Goal: Share content

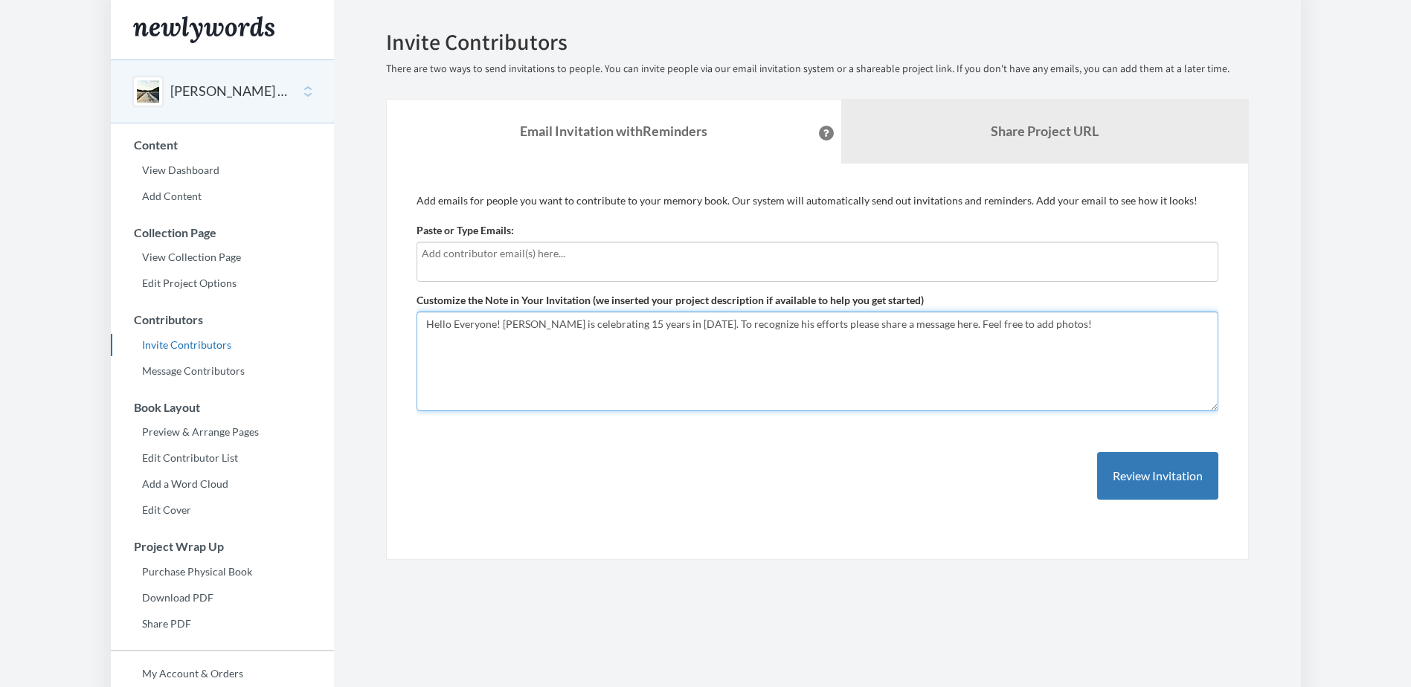
click at [1048, 331] on textarea "Hello Everyone! [PERSON_NAME] is celebrating 15 years in [DATE]. To recognize h…" at bounding box center [818, 362] width 802 height 100
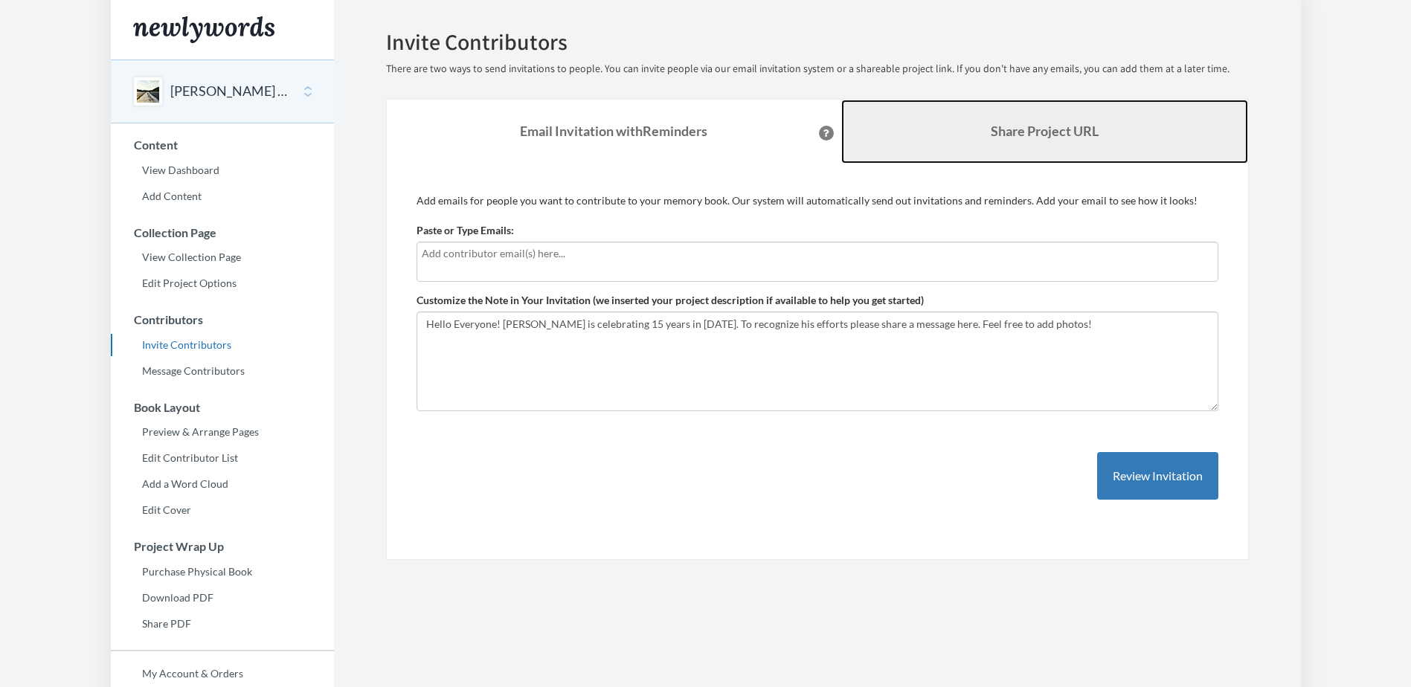
click at [1042, 142] on link "Share Project URL" at bounding box center [1044, 132] width 407 height 64
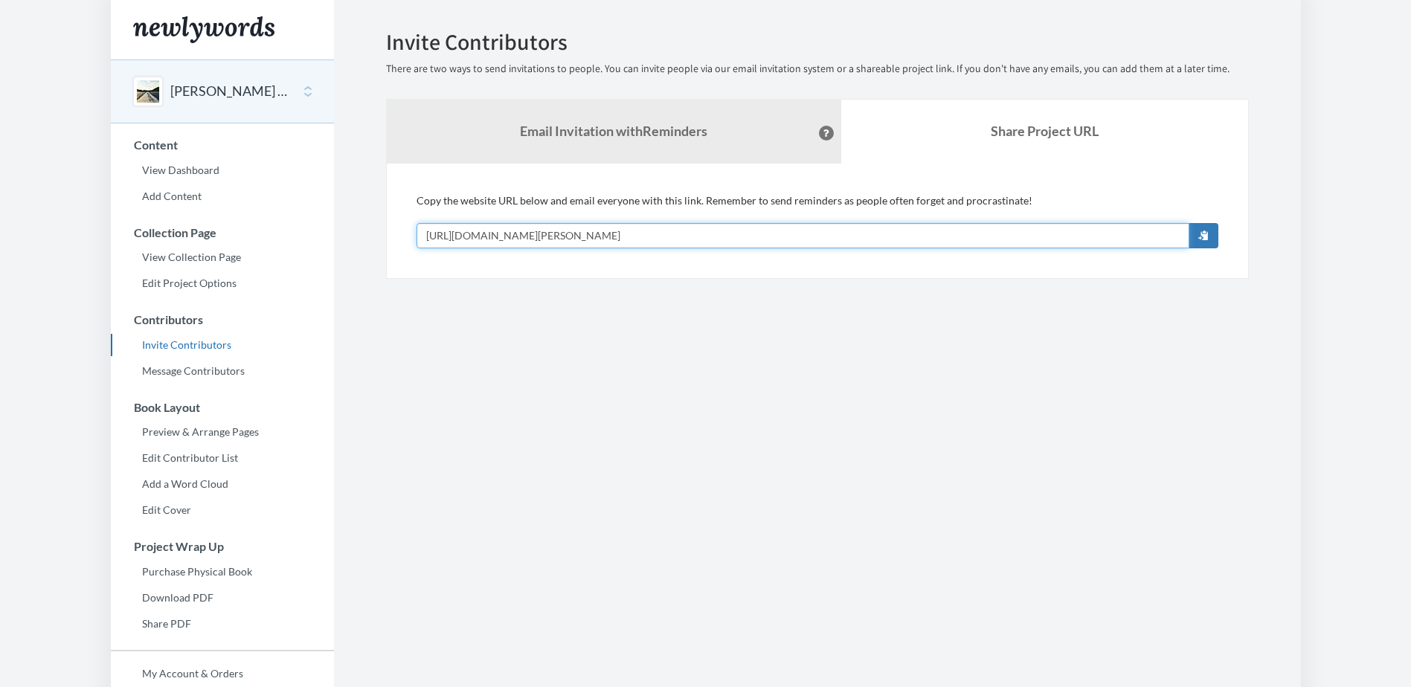
click at [771, 230] on input "[URL][DOMAIN_NAME][PERSON_NAME]" at bounding box center [803, 235] width 773 height 25
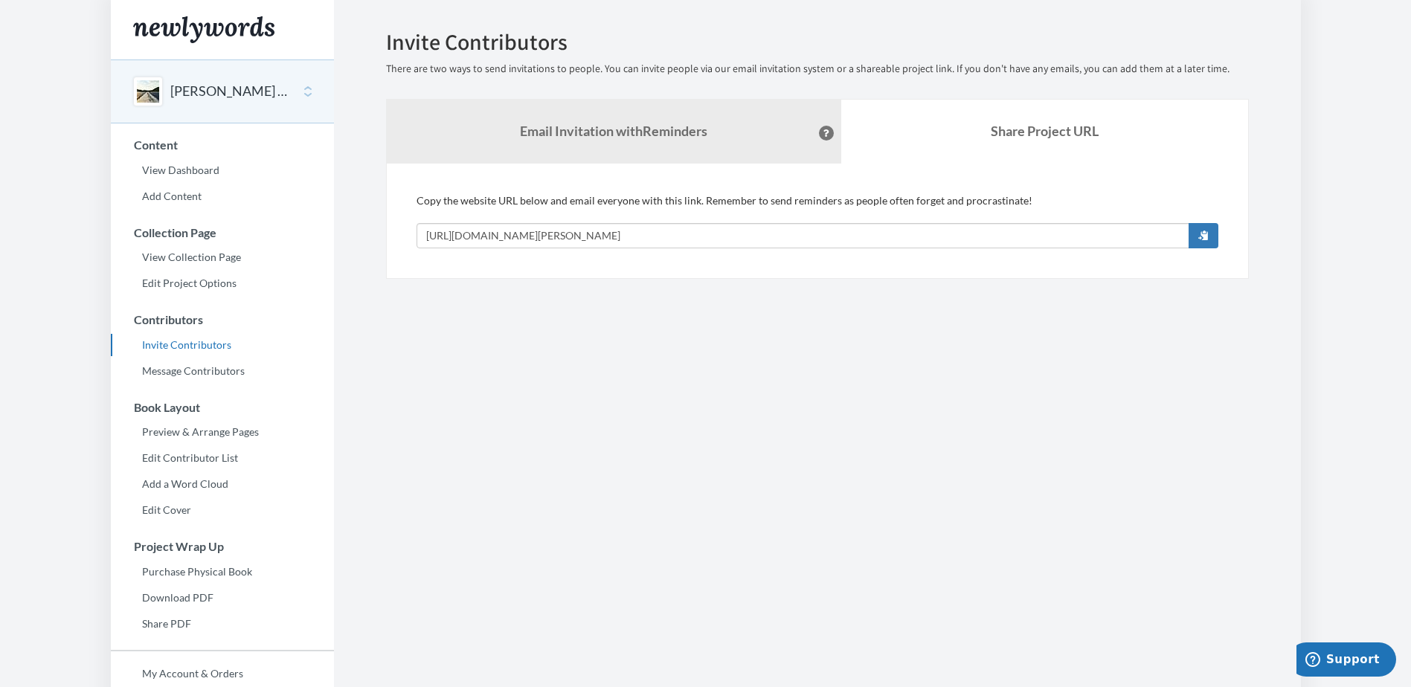
click at [231, 95] on button "[PERSON_NAME] 15 Years" at bounding box center [230, 91] width 121 height 19
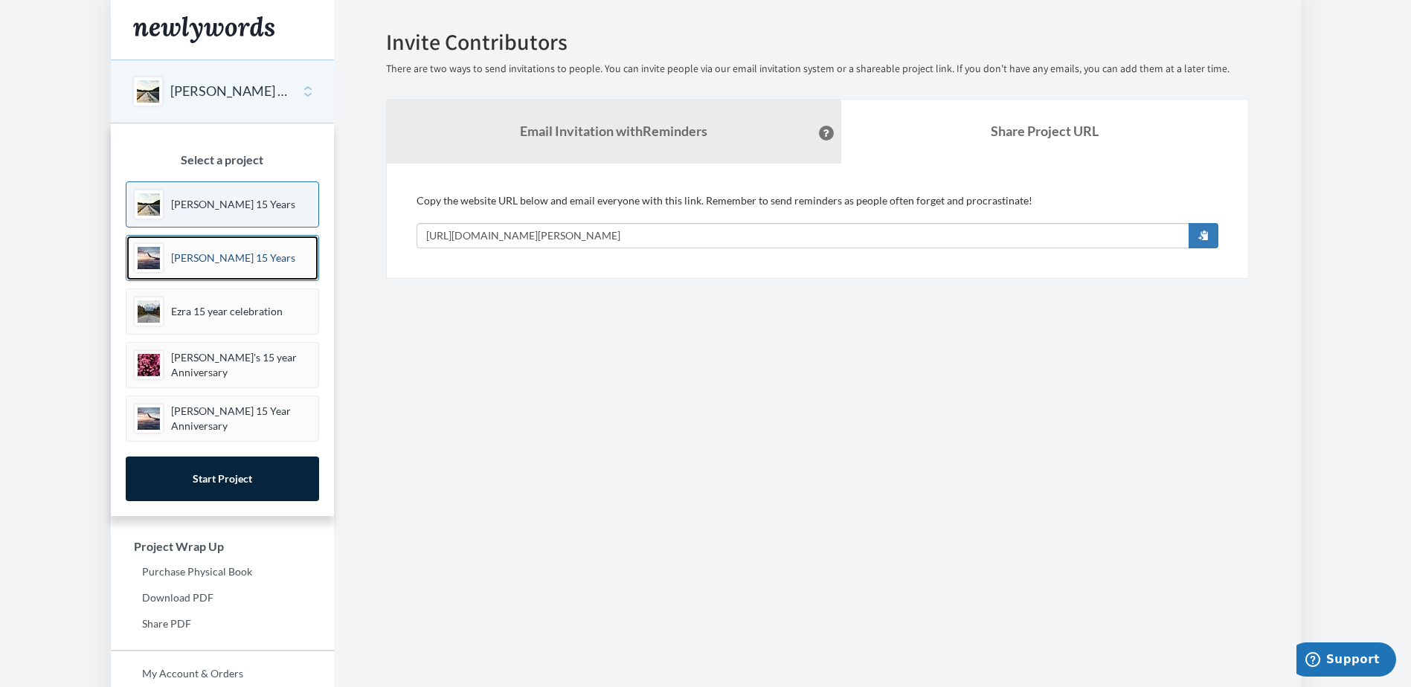
click at [233, 249] on link "[PERSON_NAME] 15 Years" at bounding box center [222, 258] width 193 height 46
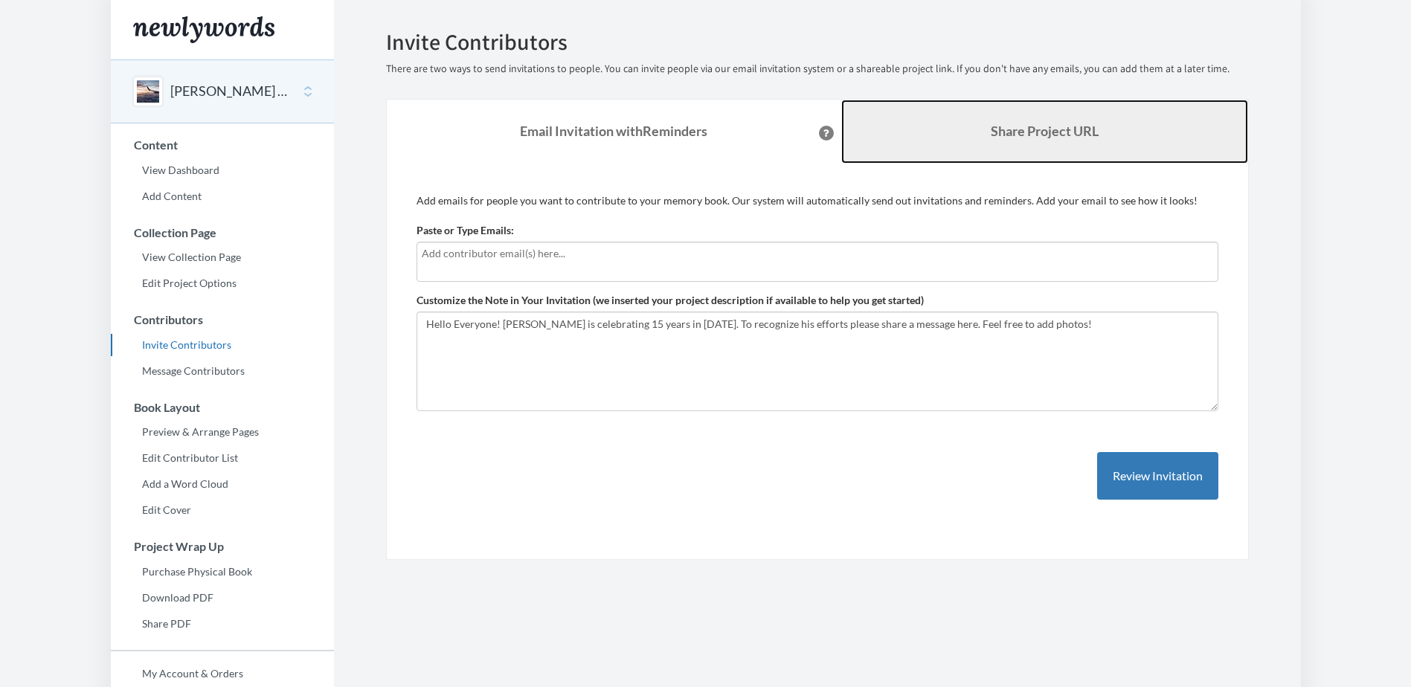
click at [1038, 144] on link "Share Project URL" at bounding box center [1044, 132] width 407 height 64
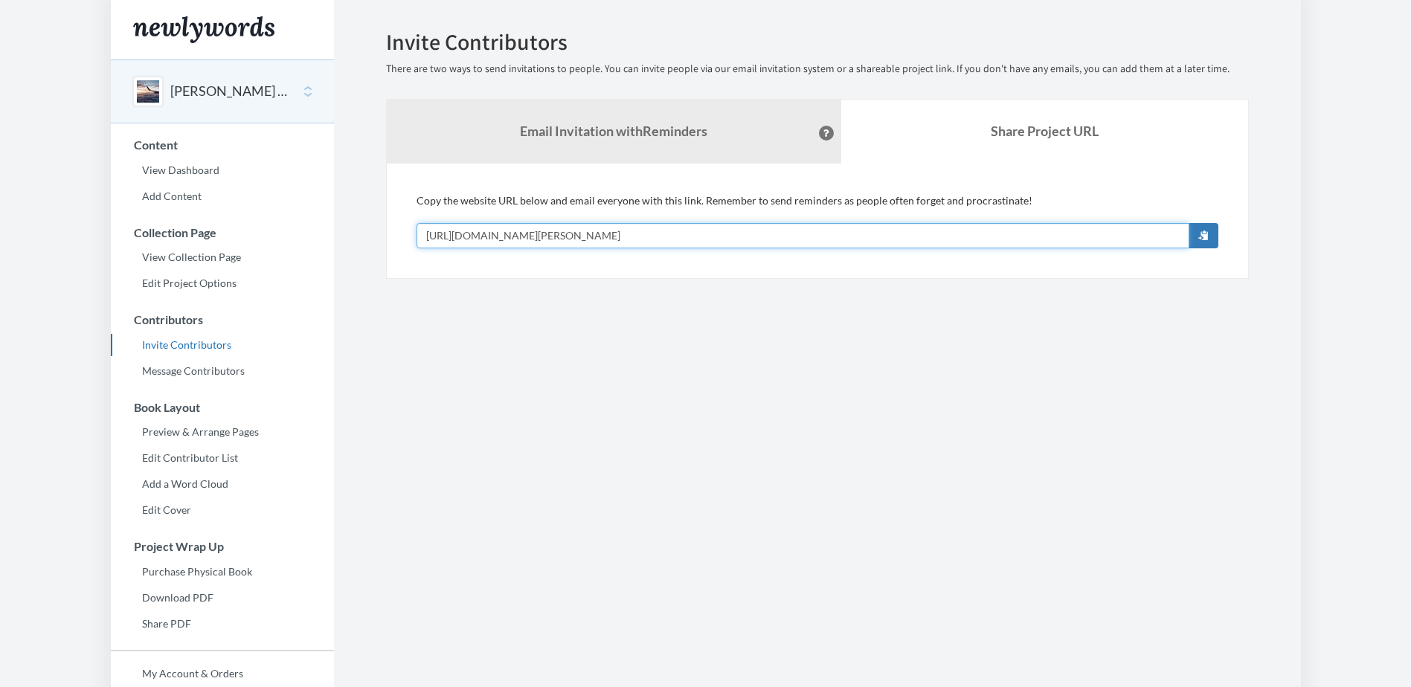
click at [736, 237] on input "[URL][DOMAIN_NAME][PERSON_NAME]" at bounding box center [803, 235] width 773 height 25
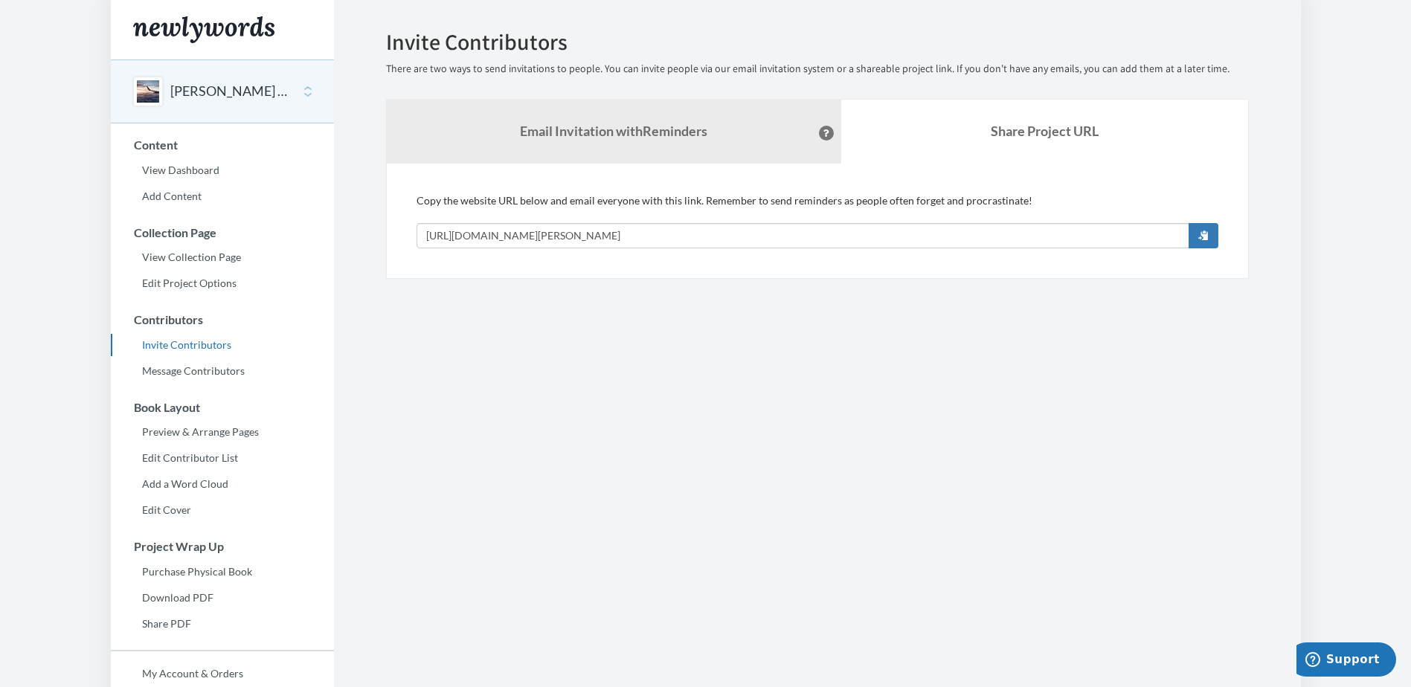
click at [190, 80] on div "[PERSON_NAME] 15 Years" at bounding box center [222, 92] width 223 height 64
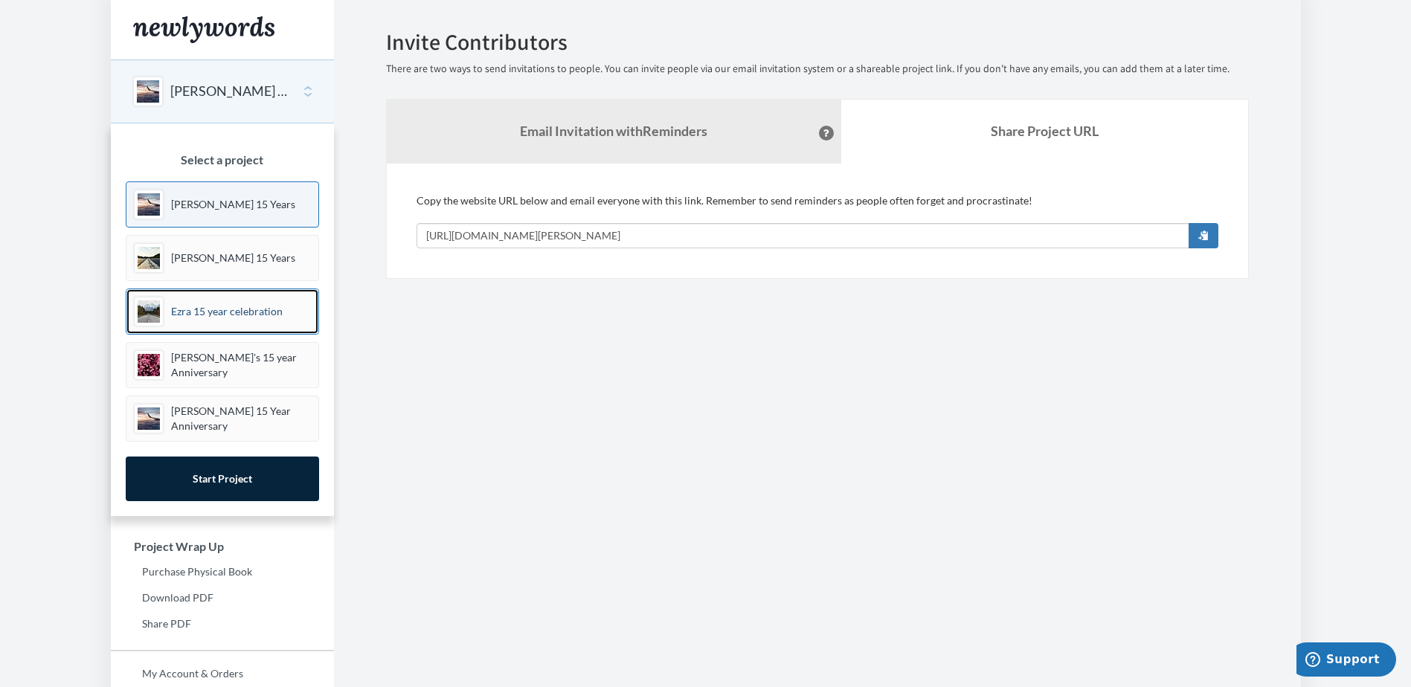
click at [228, 309] on p "Ezra 15 year celebration" at bounding box center [227, 311] width 112 height 15
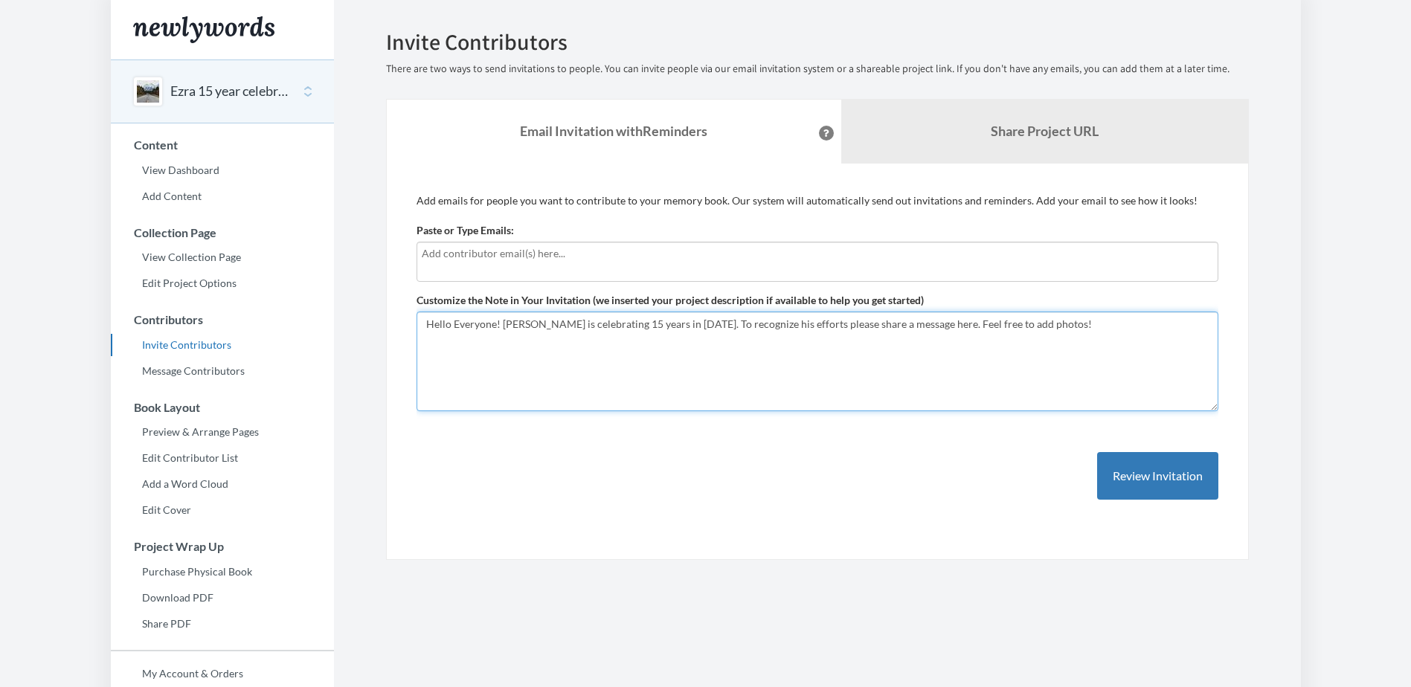
click at [780, 337] on textarea "Hello Everyone! Ezra is celebrating 15 years in 2025. To recognize his efforts …" at bounding box center [818, 362] width 802 height 100
click at [559, 256] on input "text" at bounding box center [817, 253] width 791 height 16
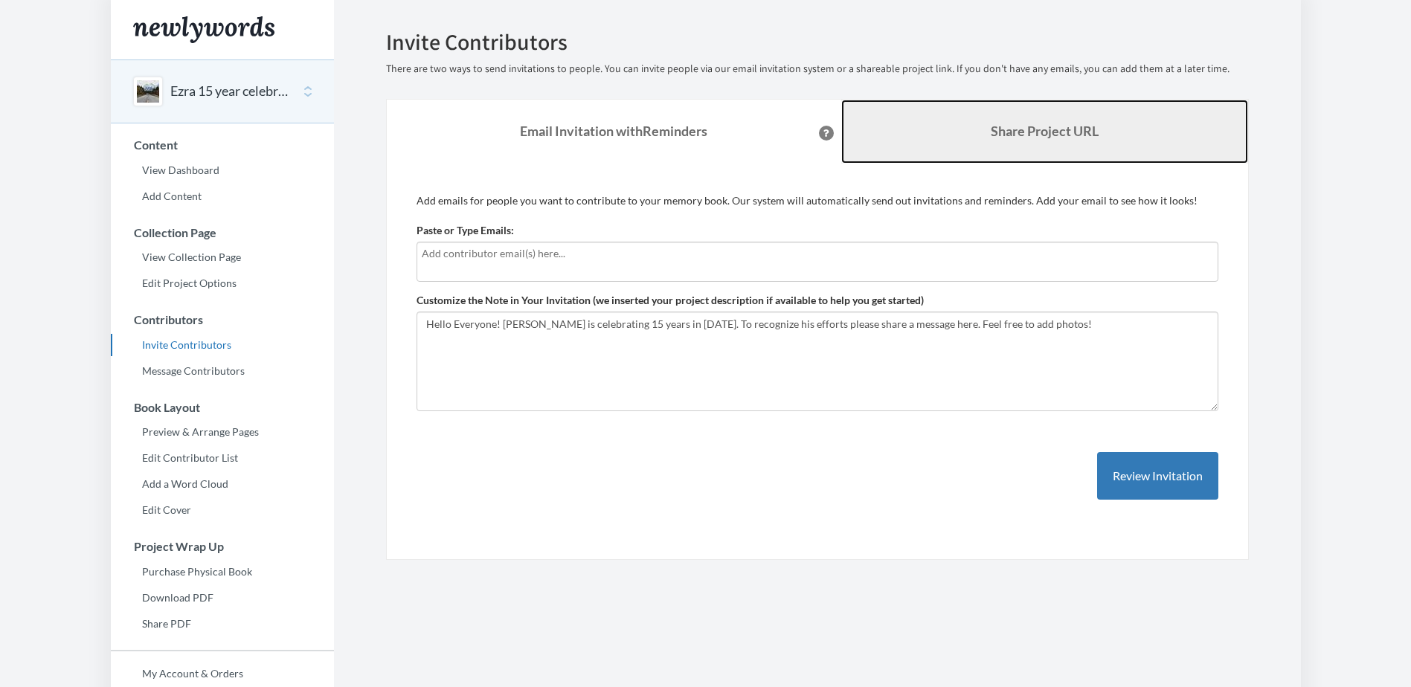
click at [937, 126] on link "Share Project URL" at bounding box center [1044, 132] width 407 height 64
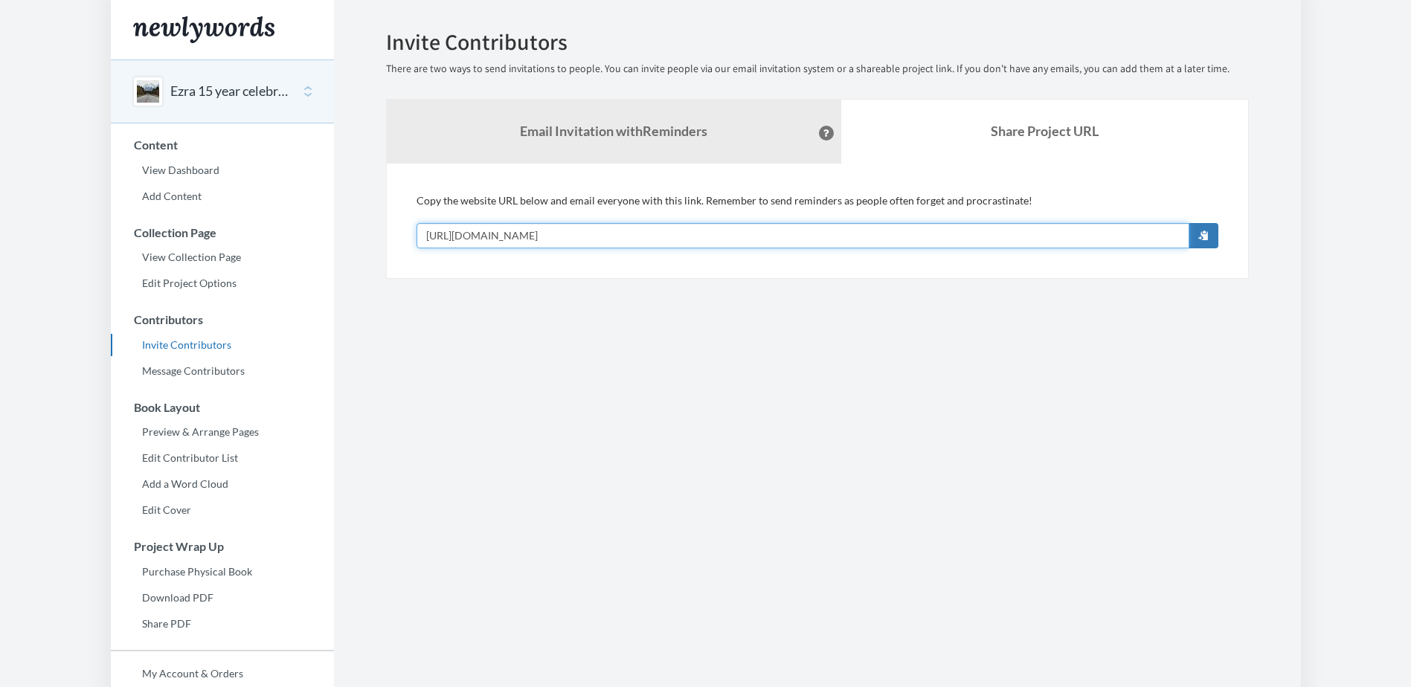
click at [701, 233] on input "https://www.newlywords.com/ezra-memory-book" at bounding box center [803, 235] width 773 height 25
